Goal: Book appointment/travel/reservation

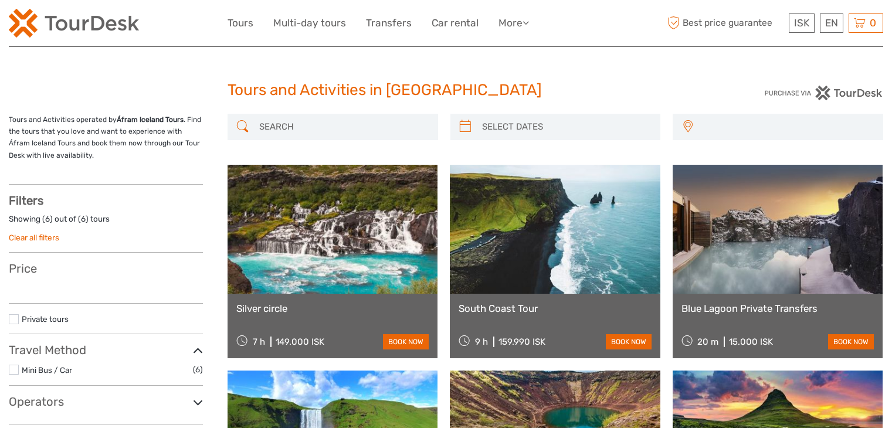
select select
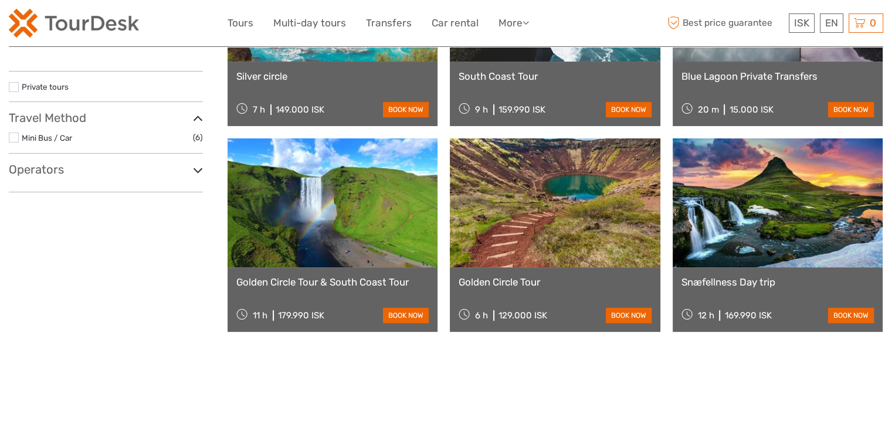
scroll to position [293, 0]
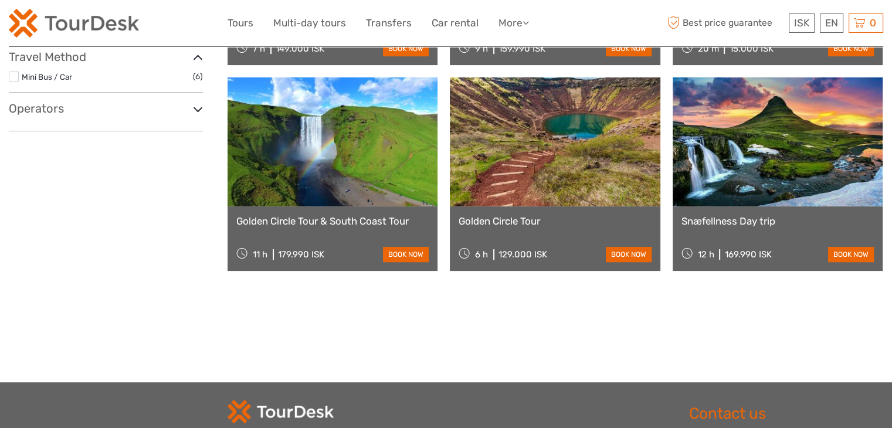
select select
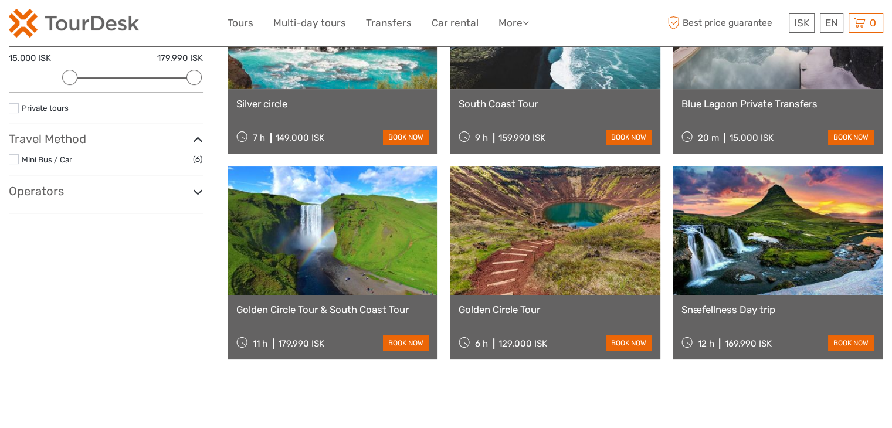
scroll to position [235, 0]
